Goal: Information Seeking & Learning: Learn about a topic

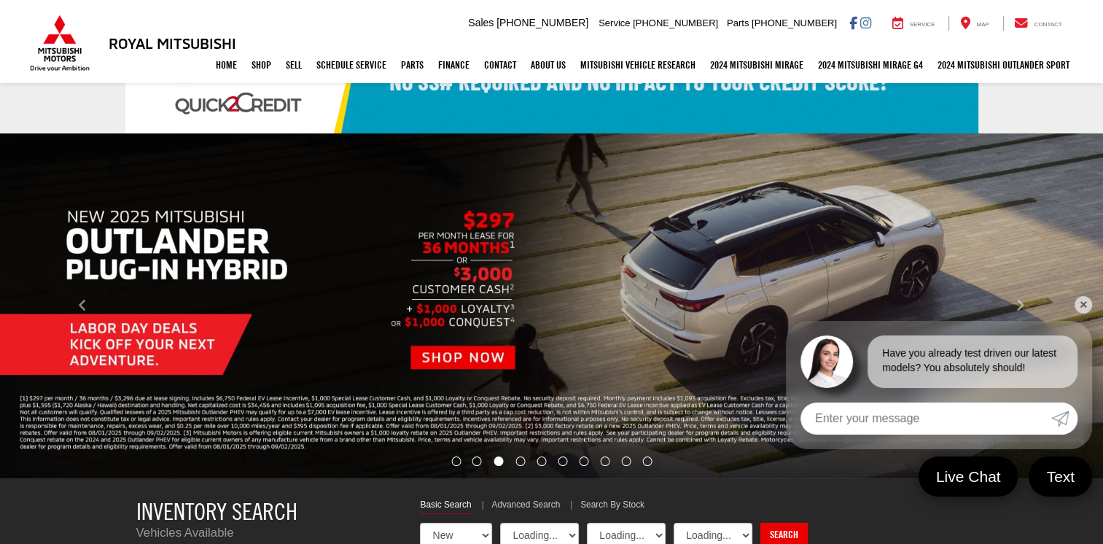
select select "Mitsubishi"
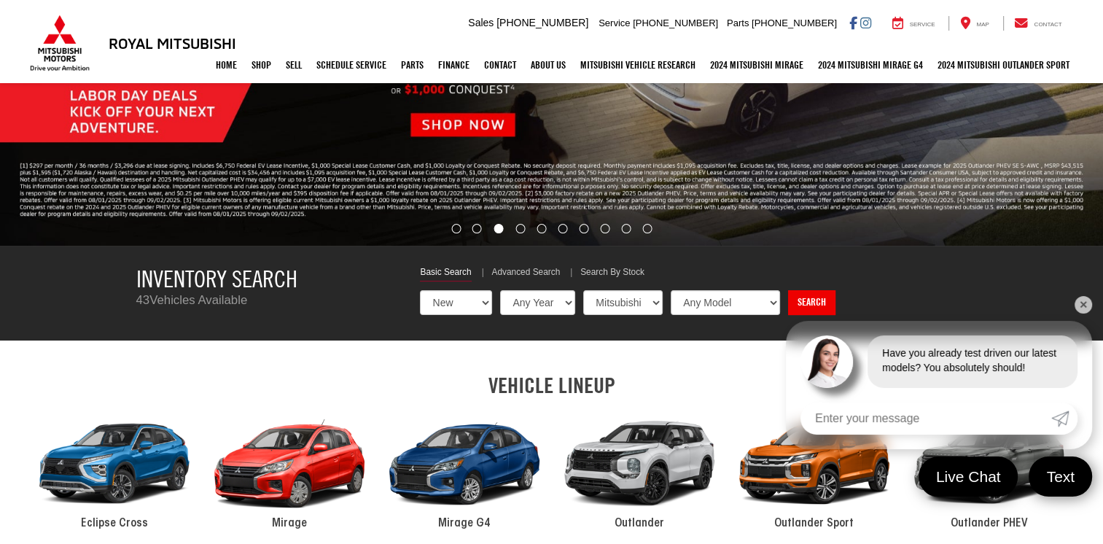
scroll to position [340, 0]
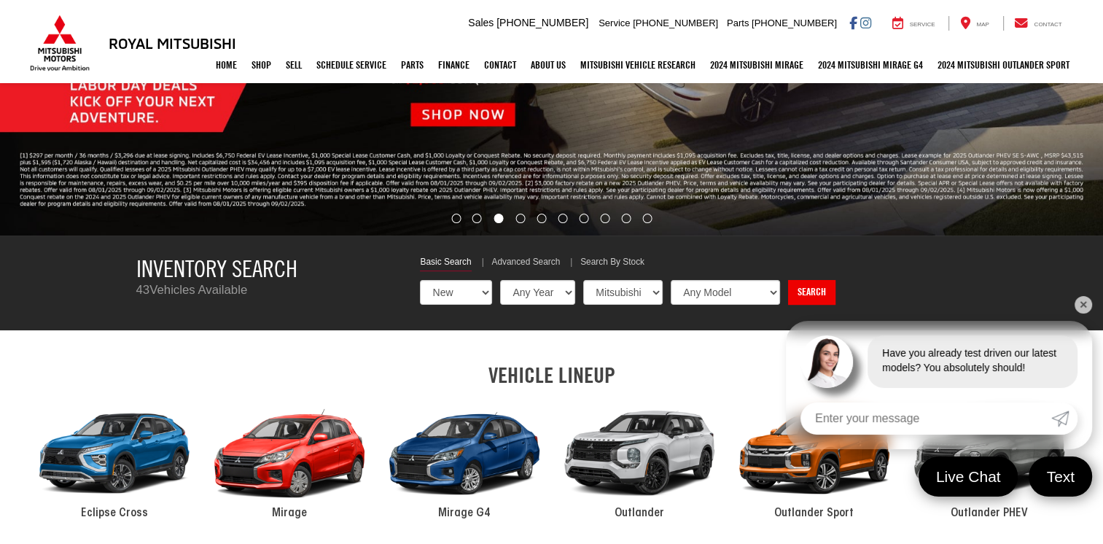
click at [1075, 304] on link "✕" at bounding box center [1083, 304] width 17 height 17
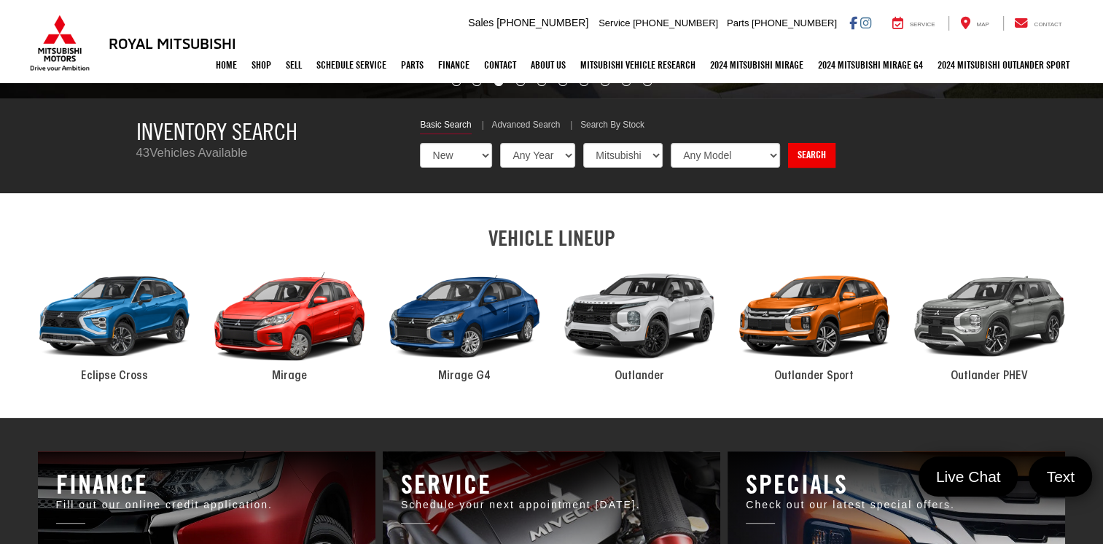
scroll to position [486, 0]
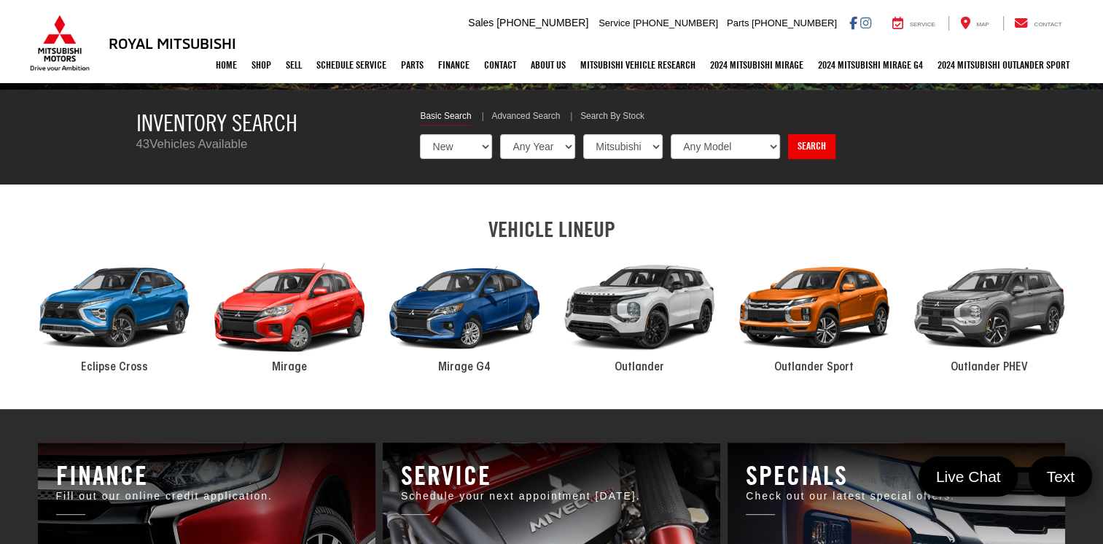
click at [289, 368] on span "Mirage" at bounding box center [289, 368] width 35 height 12
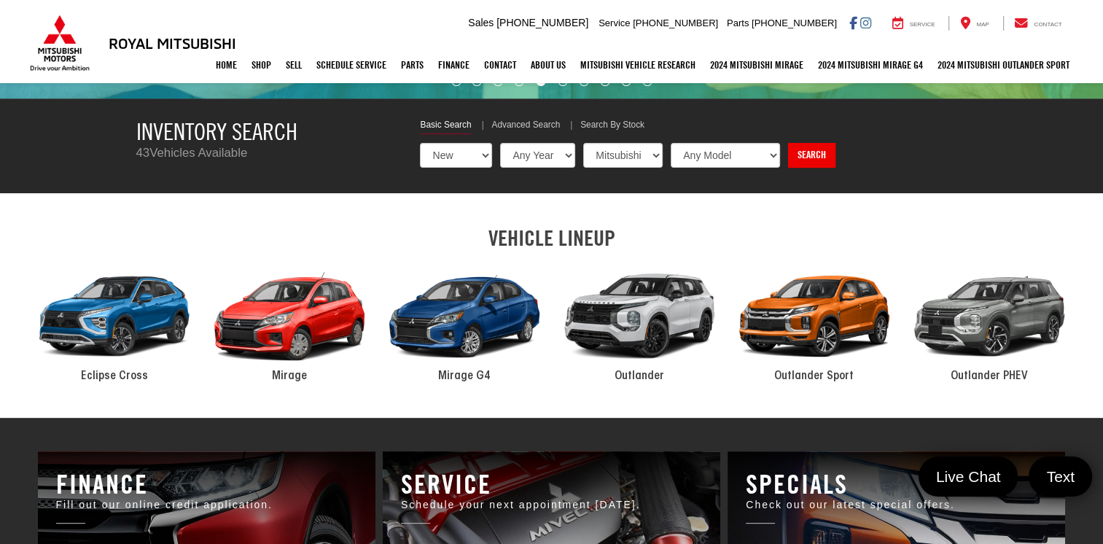
click at [456, 378] on span "Mirage G4" at bounding box center [464, 376] width 52 height 12
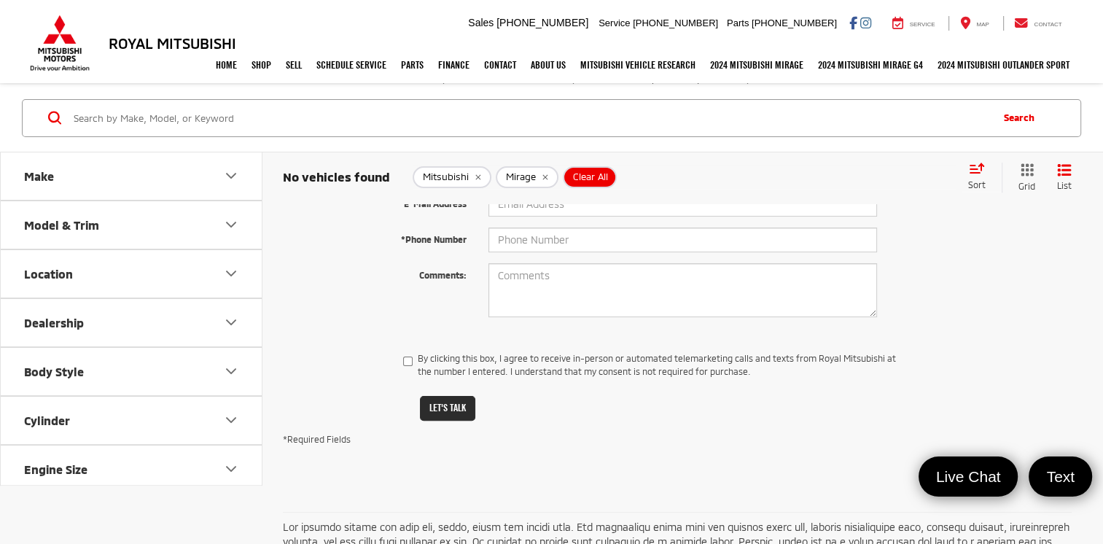
scroll to position [292, 0]
click at [233, 225] on icon "Model & Trim" at bounding box center [231, 224] width 9 height 4
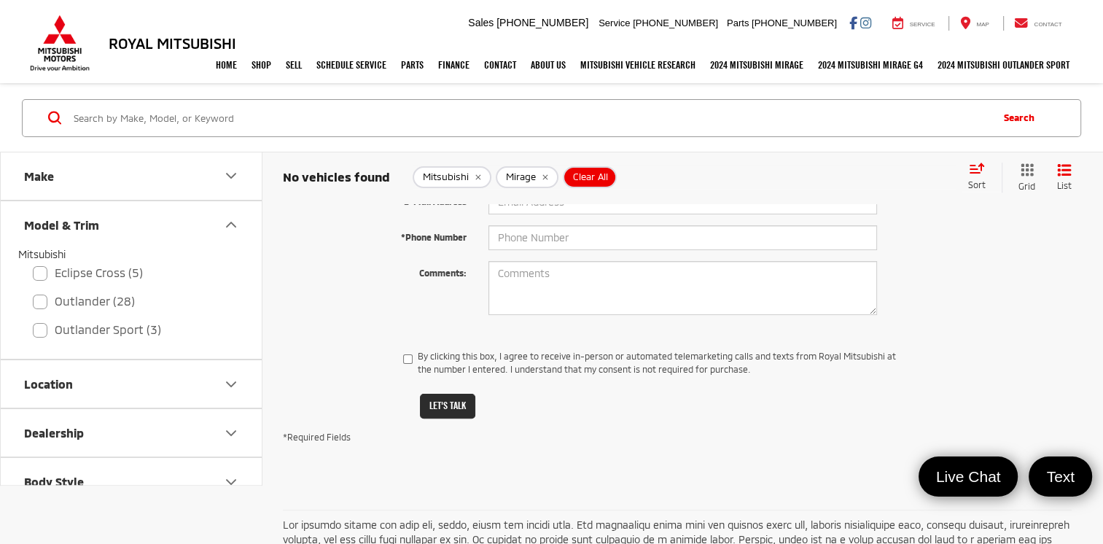
click at [233, 227] on icon "Model & Trim" at bounding box center [230, 224] width 17 height 17
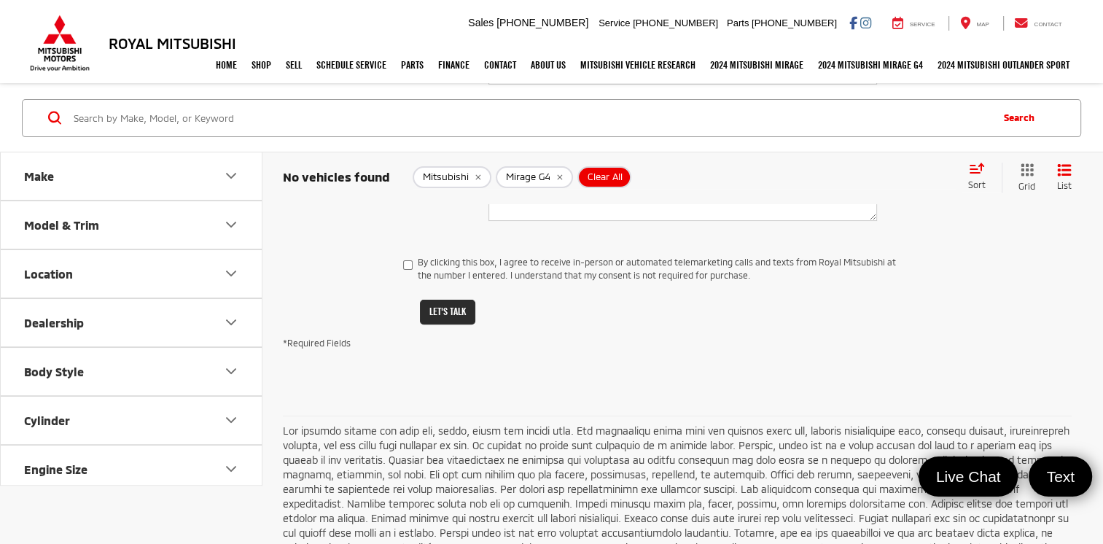
scroll to position [240, 0]
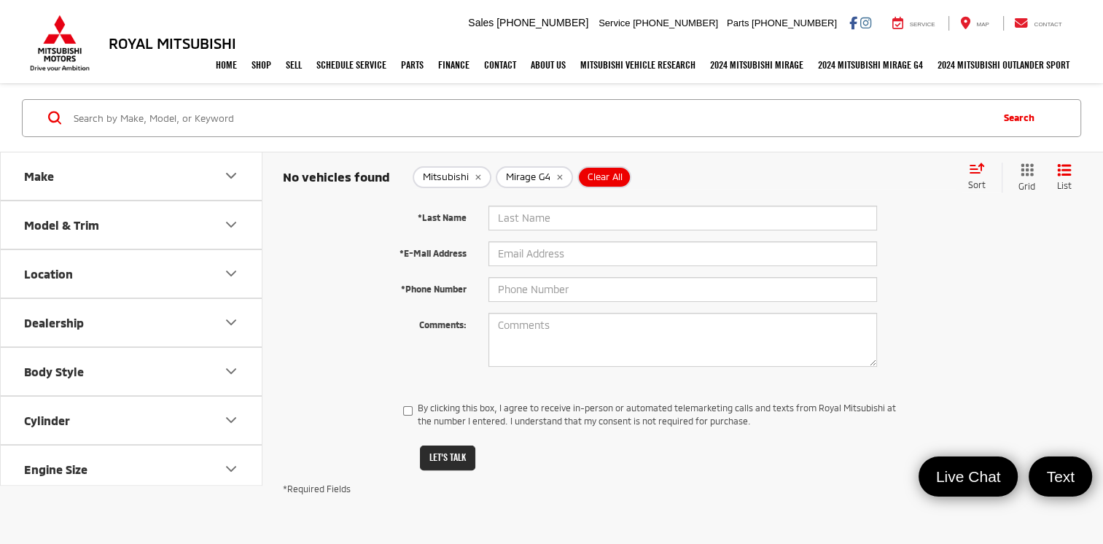
click at [225, 217] on icon "Model & Trim" at bounding box center [230, 224] width 17 height 17
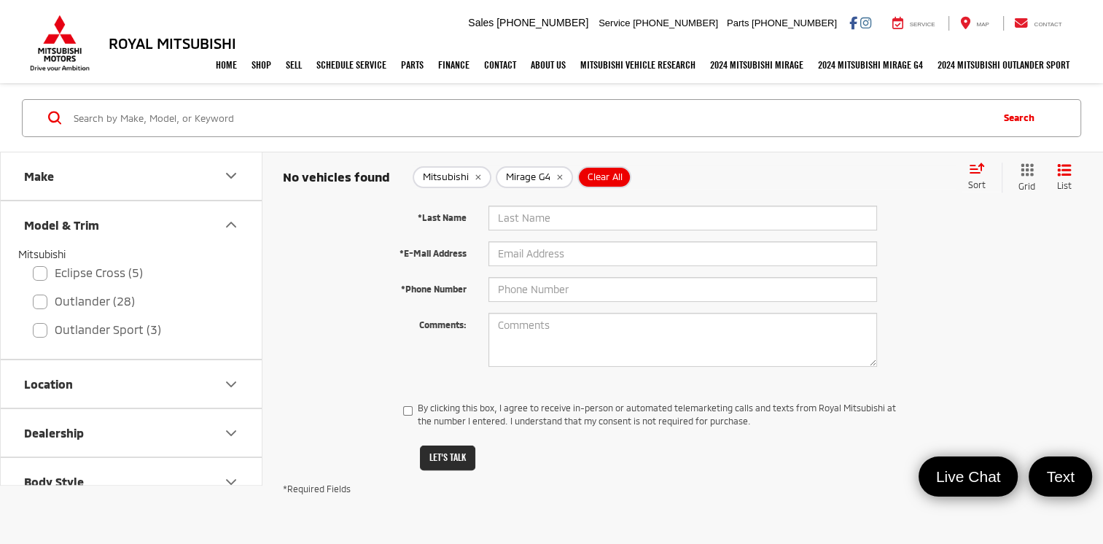
click at [231, 184] on icon "Make" at bounding box center [230, 175] width 17 height 17
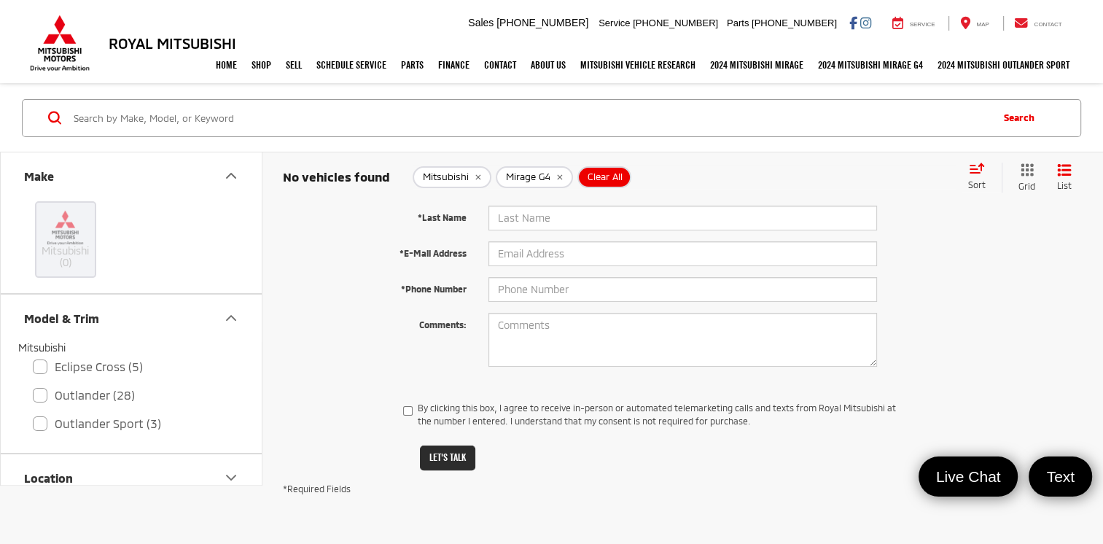
click at [233, 182] on icon "Make" at bounding box center [230, 175] width 17 height 17
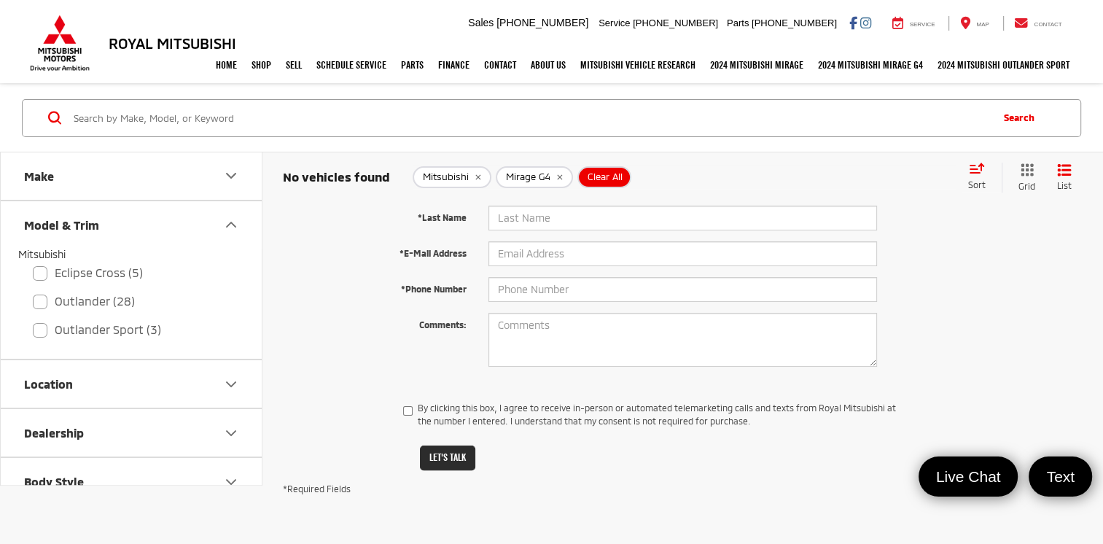
click at [229, 225] on icon "Model & Trim" at bounding box center [230, 224] width 17 height 17
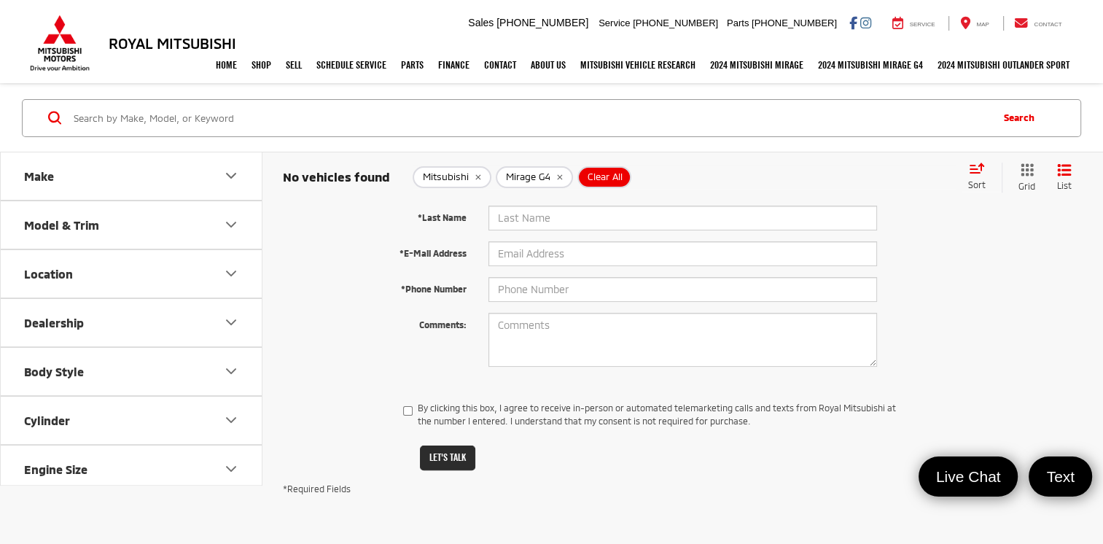
click at [230, 370] on icon "Body Style" at bounding box center [230, 370] width 17 height 17
click at [236, 375] on icon "Body Style" at bounding box center [230, 370] width 17 height 17
click at [239, 424] on icon "Cylinder" at bounding box center [230, 419] width 17 height 17
click at [236, 418] on icon "Cylinder" at bounding box center [230, 419] width 17 height 17
click at [749, 71] on link "2024 Mitsubishi Mirage" at bounding box center [757, 65] width 108 height 36
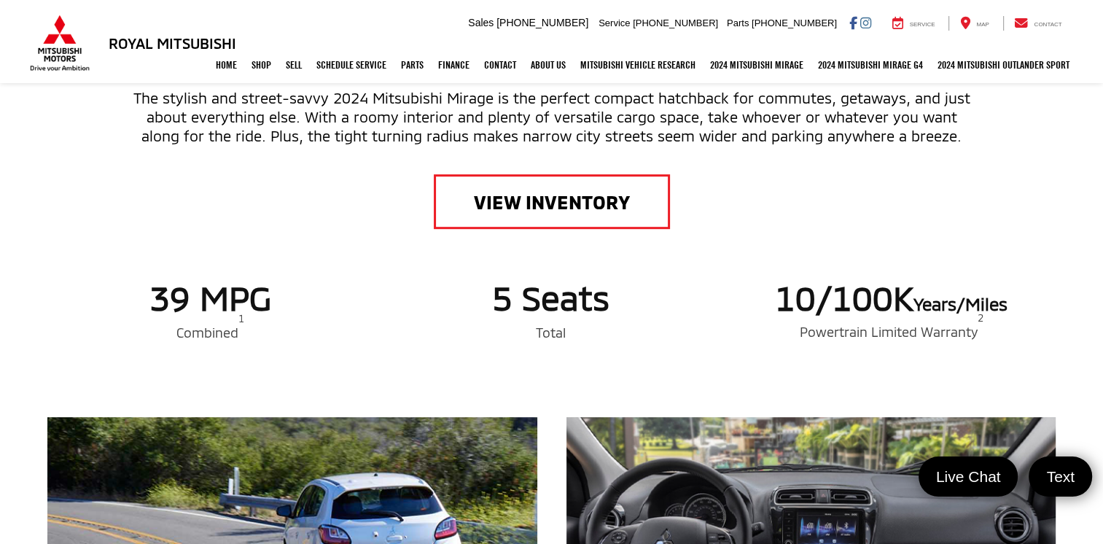
scroll to position [753, 0]
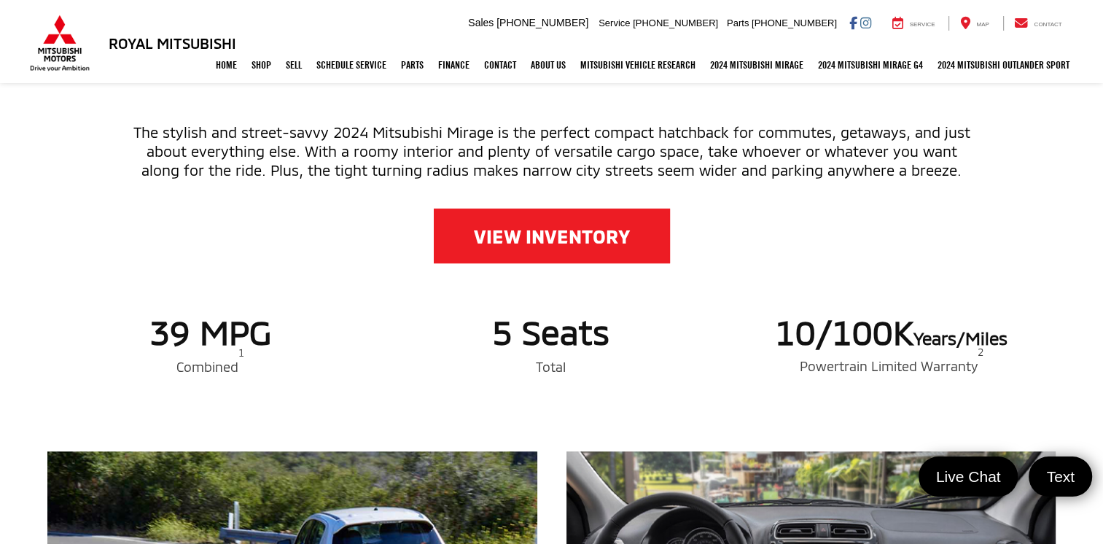
click at [552, 223] on link "VIEW INVENTORY" at bounding box center [552, 235] width 236 height 55
